Goal: Information Seeking & Learning: Check status

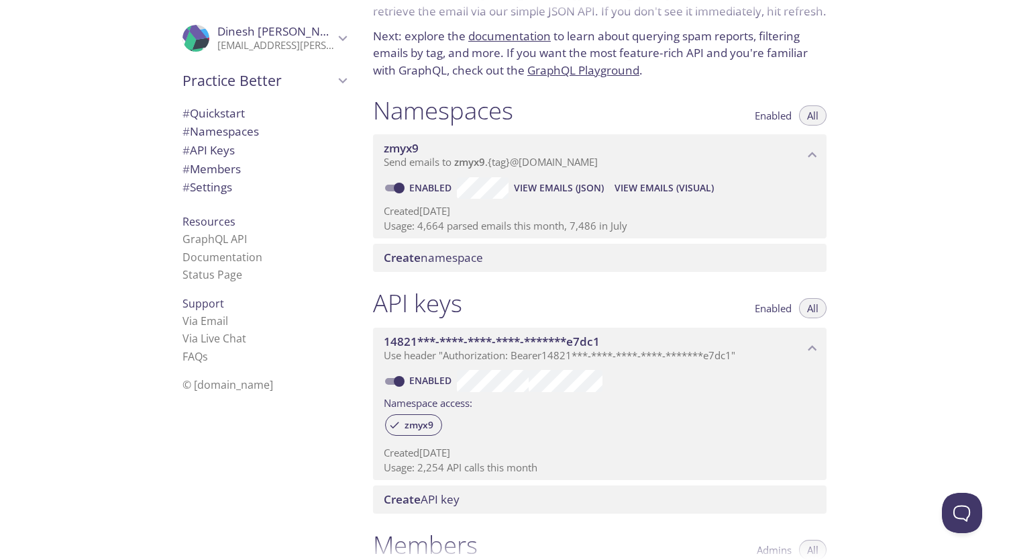
scroll to position [61, 0]
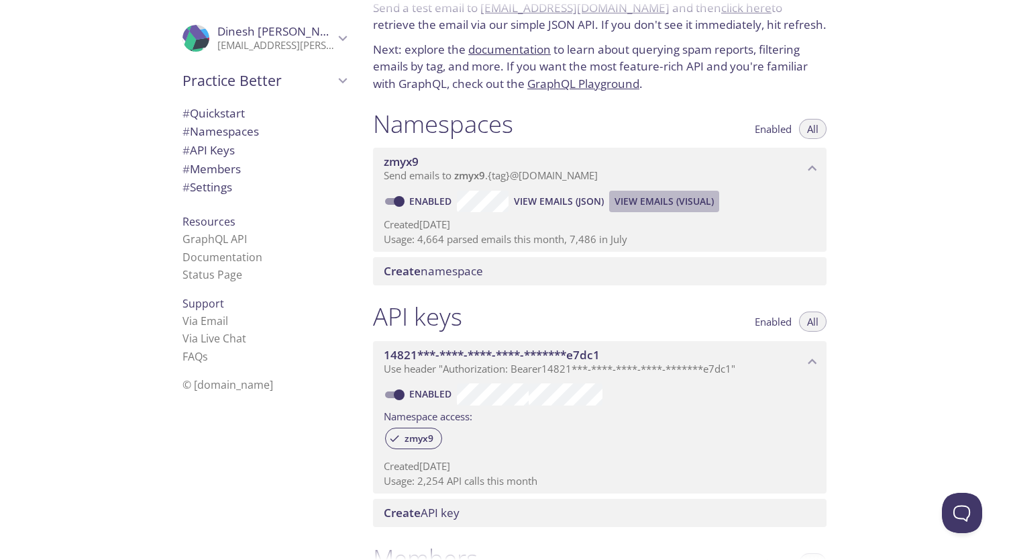
click at [621, 199] on span "View Emails (Visual)" at bounding box center [664, 201] width 99 height 16
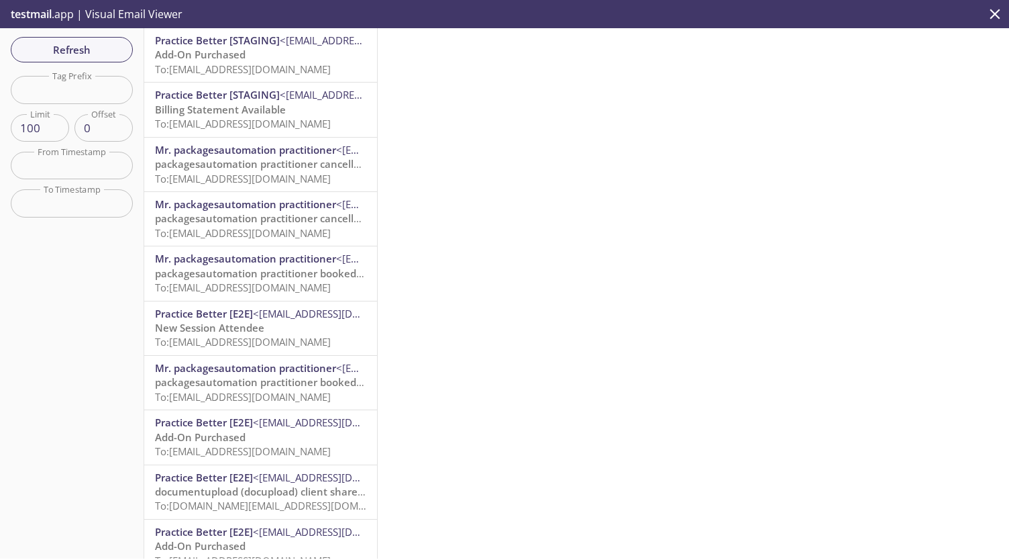
click at [303, 56] on p "Add-On Purchased To: [EMAIL_ADDRESS][DOMAIN_NAME]" at bounding box center [260, 62] width 211 height 29
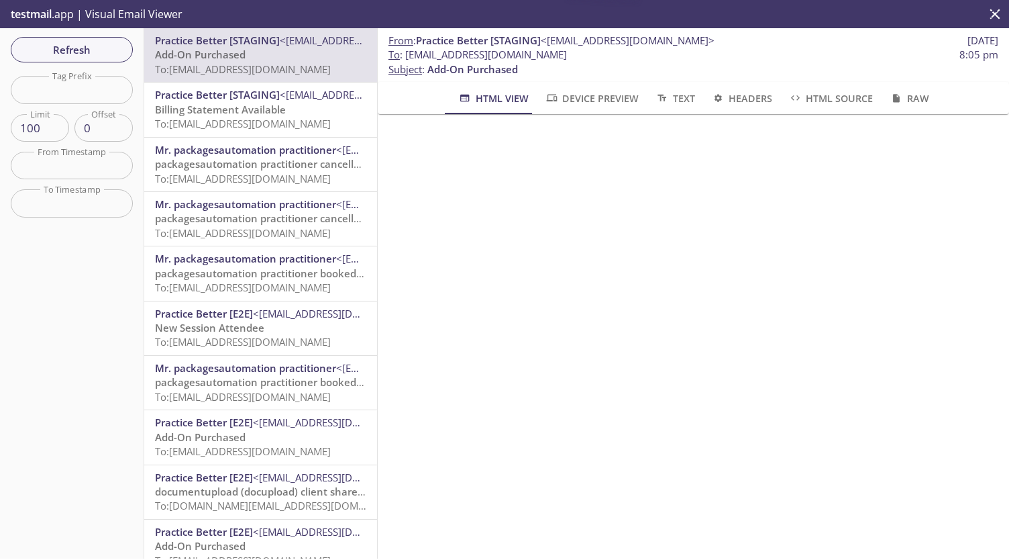
click at [298, 107] on p "Billing Statement Available To: [EMAIL_ADDRESS][DOMAIN_NAME]" at bounding box center [260, 117] width 211 height 29
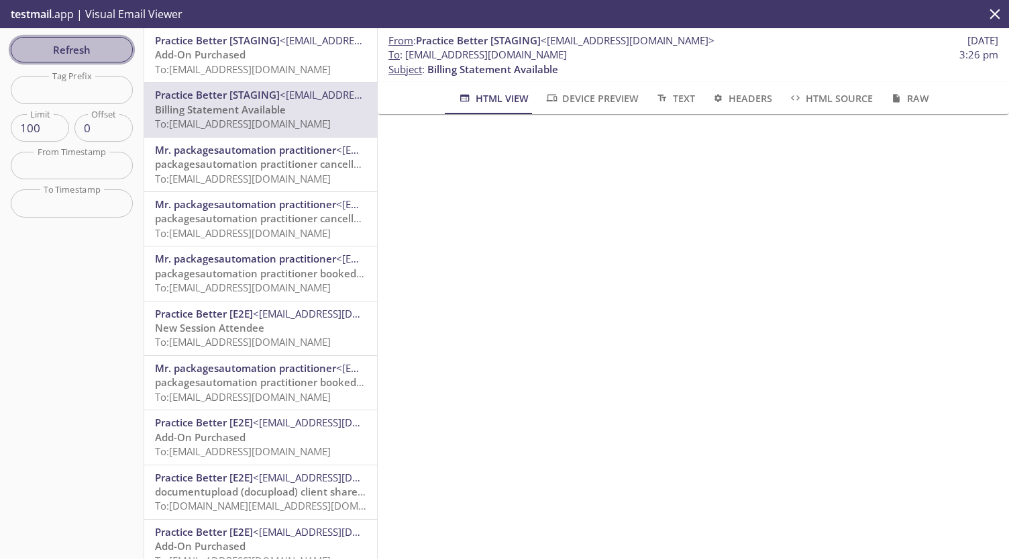
click at [102, 58] on button "Refresh" at bounding box center [72, 49] width 122 height 25
